Goal: Check status

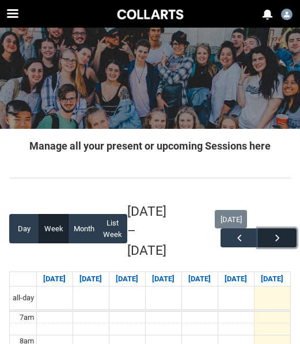
click at [280, 238] on span "button" at bounding box center [278, 238] width 12 height 12
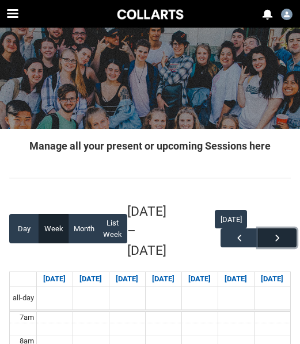
click at [282, 237] on span "button" at bounding box center [278, 238] width 12 height 12
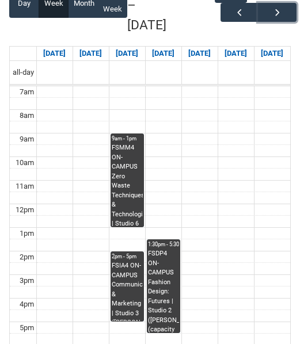
scroll to position [173, 0]
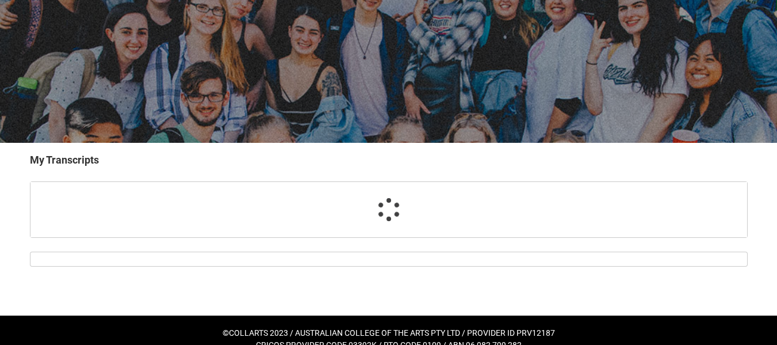
scroll to position [105, 0]
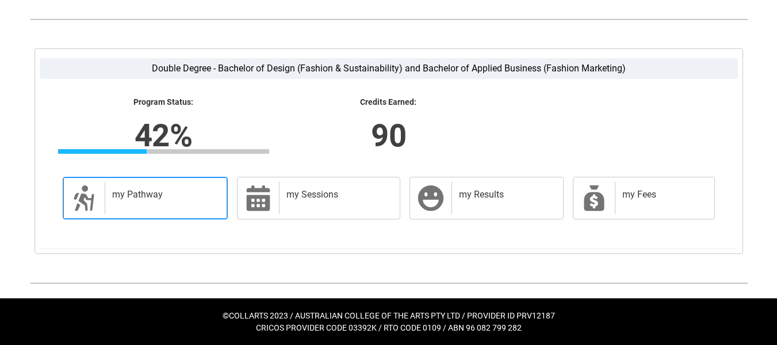
scroll to position [288, 0]
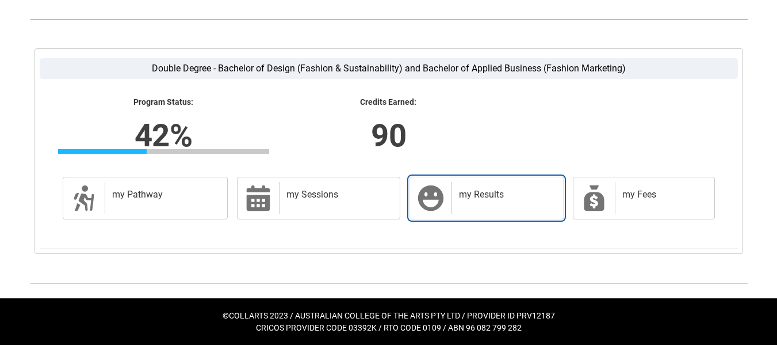
click at [479, 214] on div "my Results" at bounding box center [505, 198] width 106 height 32
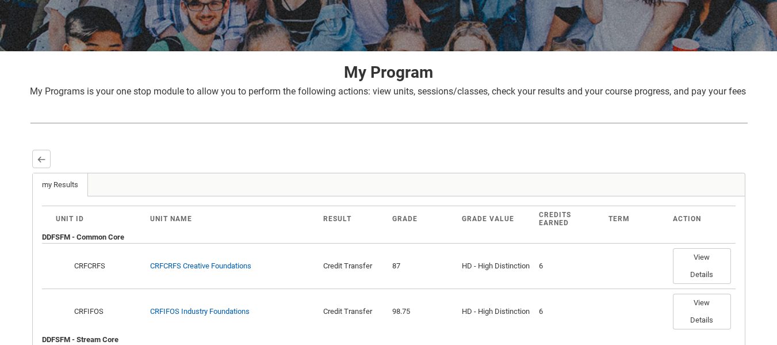
scroll to position [236, 0]
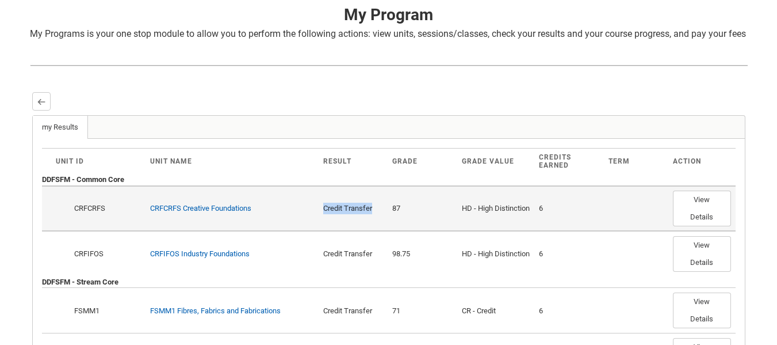
drag, startPoint x: 320, startPoint y: 224, endPoint x: 371, endPoint y: 220, distance: 50.8
click at [372, 220] on td "Credit Transfer" at bounding box center [354, 207] width 70 height 45
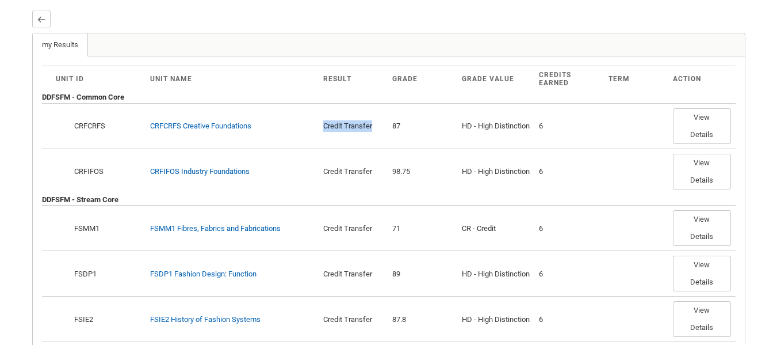
scroll to position [146, 0]
